Goal: Task Accomplishment & Management: Use online tool/utility

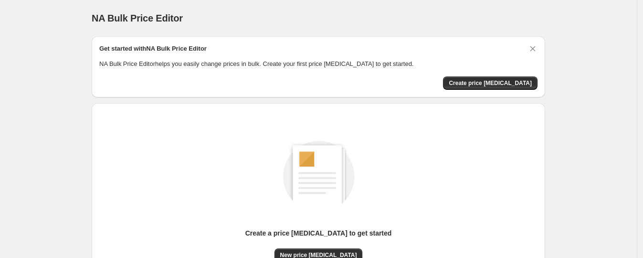
scroll to position [100, 0]
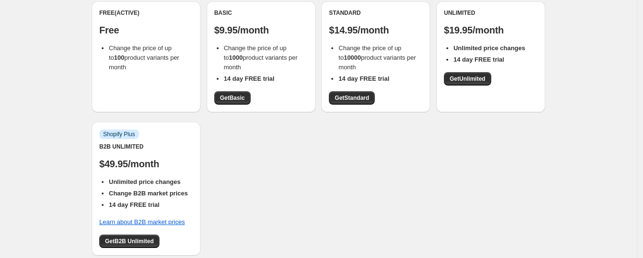
click at [232, 24] on p "$9.95/month" at bounding box center [261, 29] width 94 height 11
click at [245, 96] on span "Get Basic" at bounding box center [232, 98] width 25 height 8
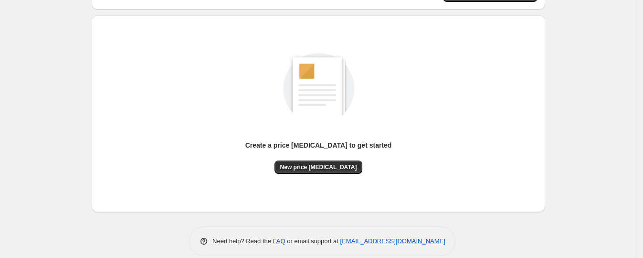
scroll to position [100, 0]
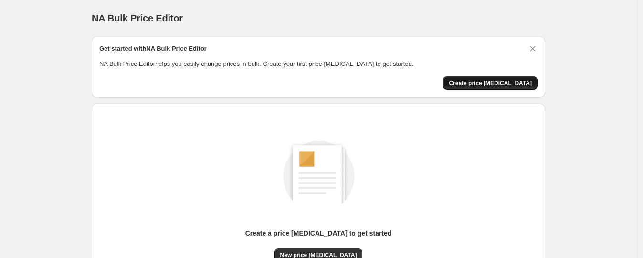
click at [488, 80] on span "Create price change job" at bounding box center [490, 83] width 83 height 8
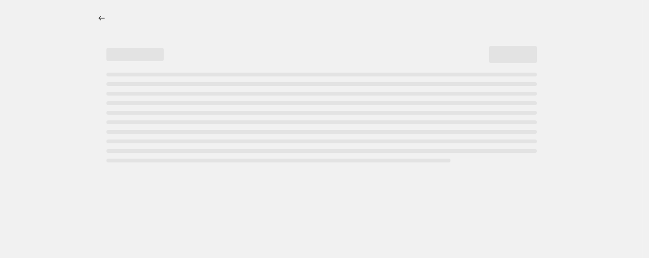
select select "percentage"
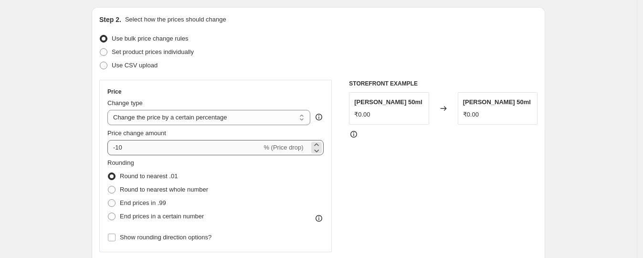
scroll to position [94, 0]
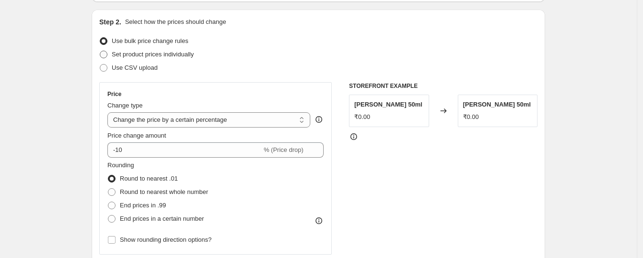
click at [167, 53] on span "Set product prices individually" at bounding box center [153, 54] width 82 height 7
click at [100, 51] on input "Set product prices individually" at bounding box center [100, 51] width 0 height 0
radio input "true"
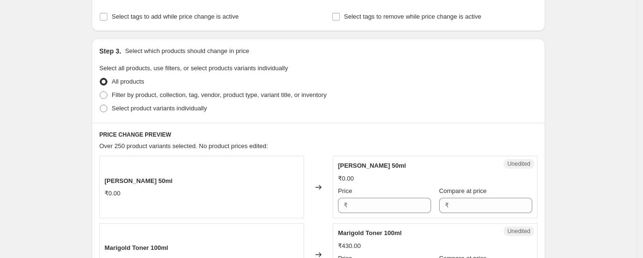
scroll to position [172, 0]
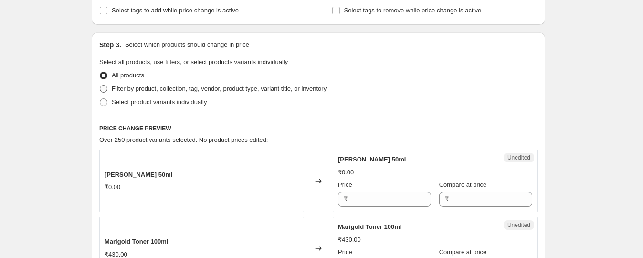
click at [121, 85] on span "Filter by product, collection, tag, vendor, product type, variant title, or inv…" at bounding box center [219, 88] width 215 height 7
click at [100, 85] on input "Filter by product, collection, tag, vendor, product type, variant title, or inv…" at bounding box center [100, 85] width 0 height 0
radio input "true"
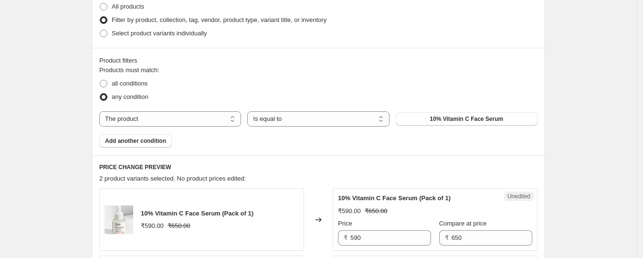
scroll to position [242, 0]
click at [195, 118] on select "The product The product's collection The product's tag The product's vendor The…" at bounding box center [170, 117] width 142 height 15
select select "tag"
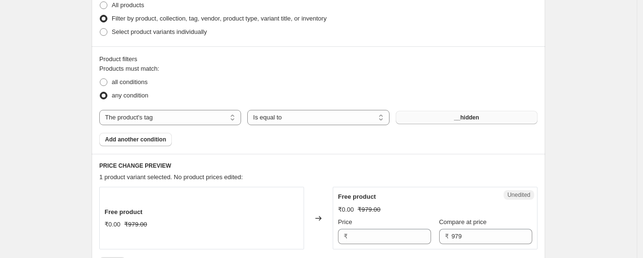
click at [440, 119] on button "__hidden" at bounding box center [467, 117] width 142 height 13
